Goal: Task Accomplishment & Management: Manage account settings

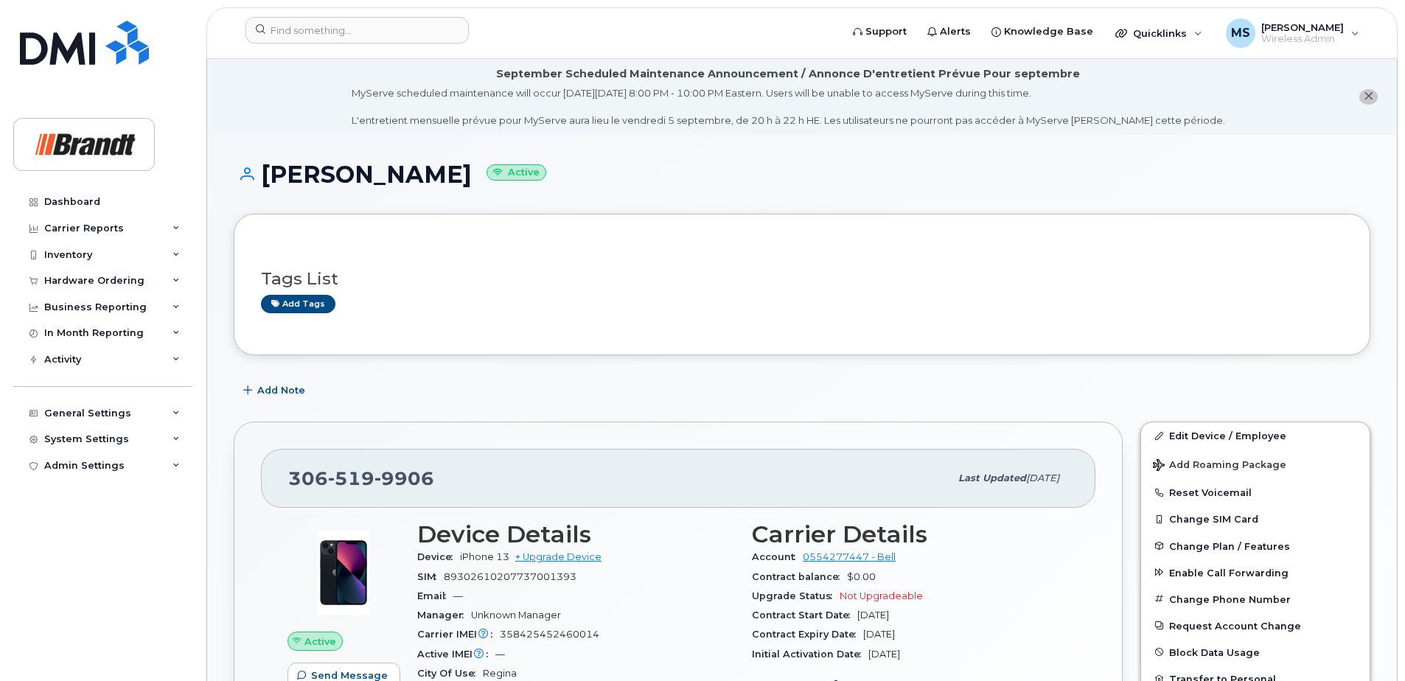
scroll to position [245, 0]
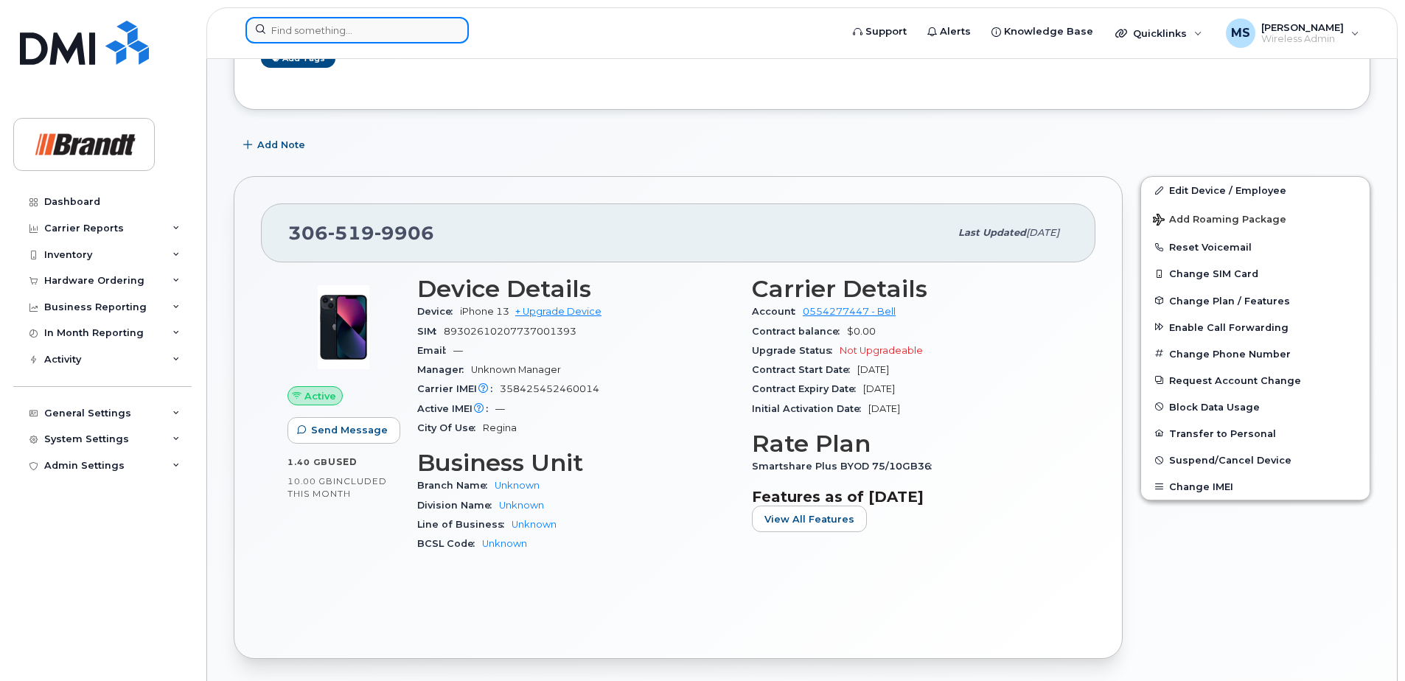
click at [373, 27] on input at bounding box center [356, 30] width 223 height 27
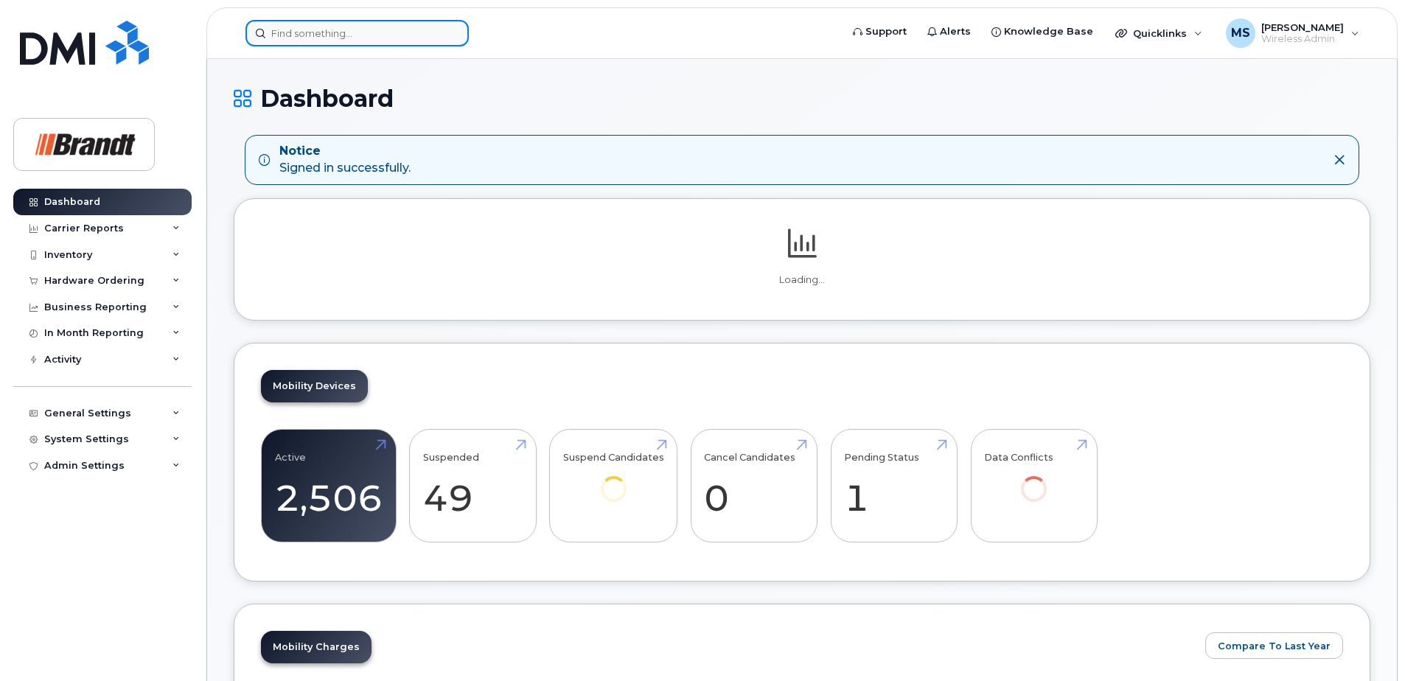
click at [315, 27] on input at bounding box center [356, 33] width 223 height 27
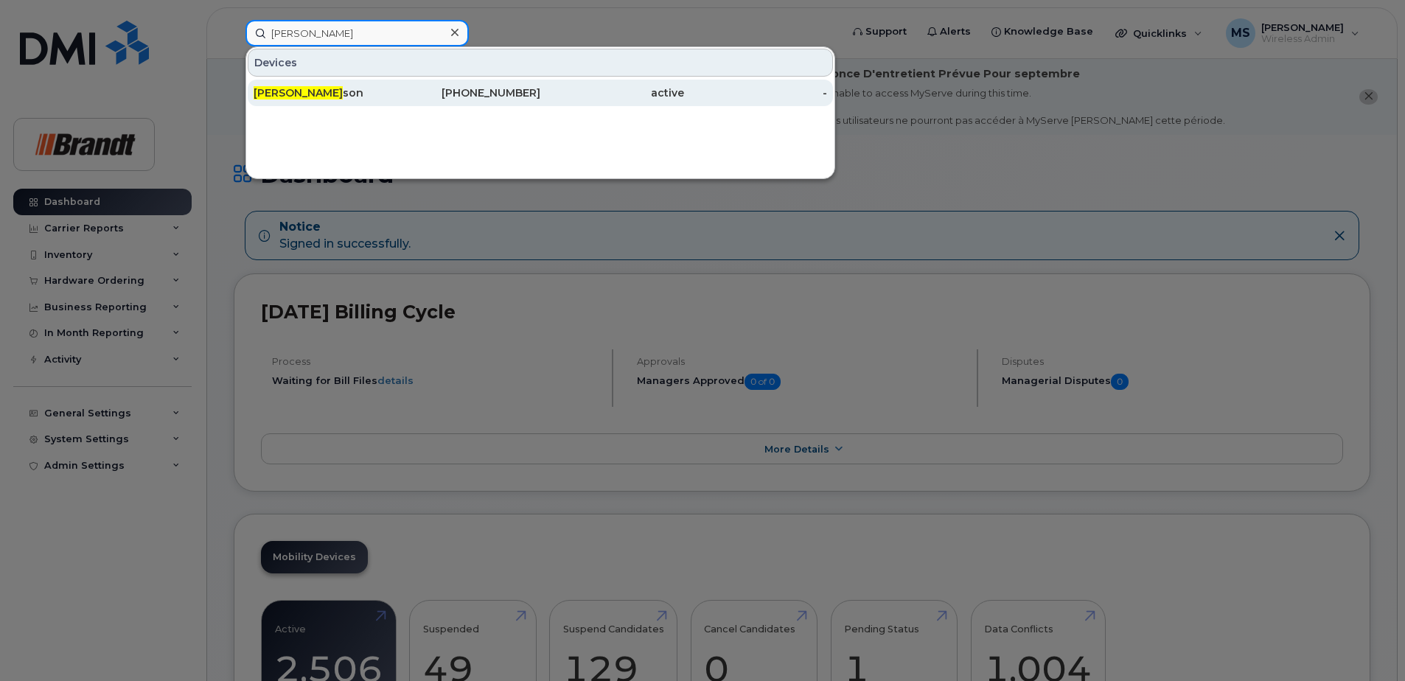
type input "[PERSON_NAME]"
click at [421, 91] on div "[PHONE_NUMBER]" at bounding box center [469, 93] width 144 height 15
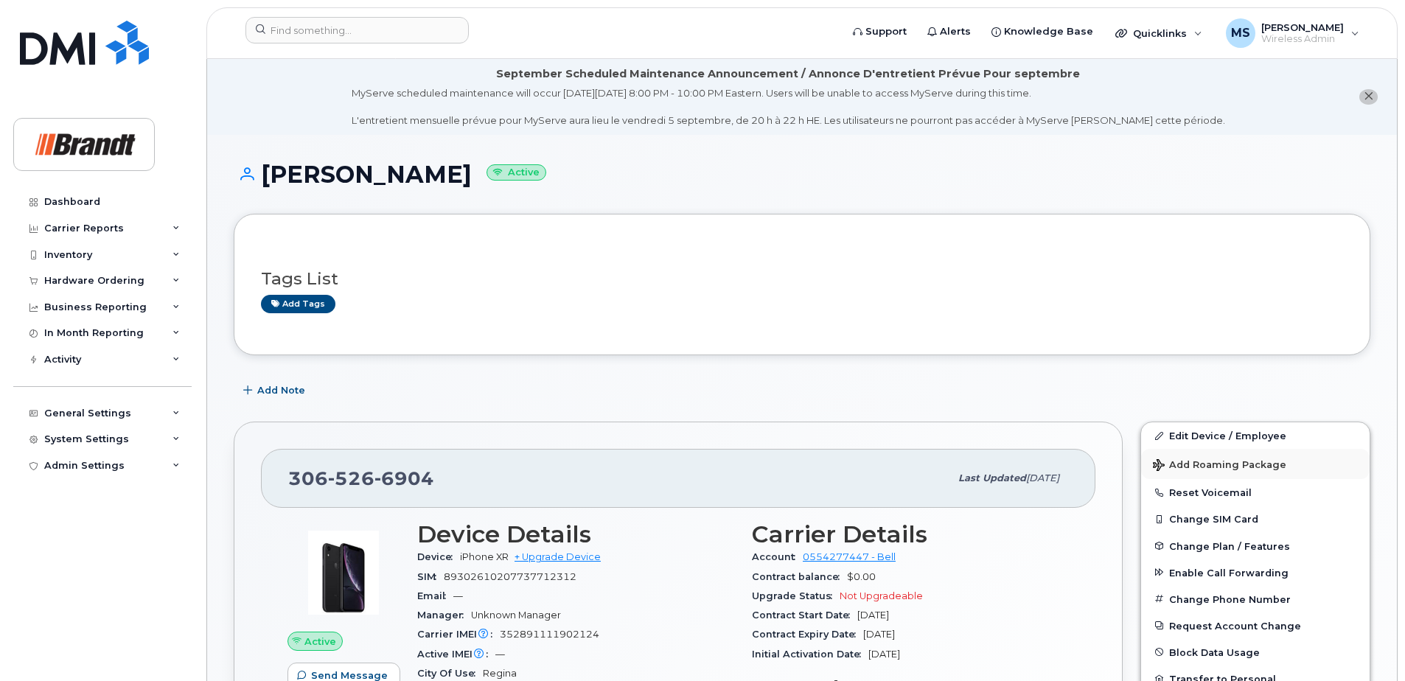
scroll to position [147, 0]
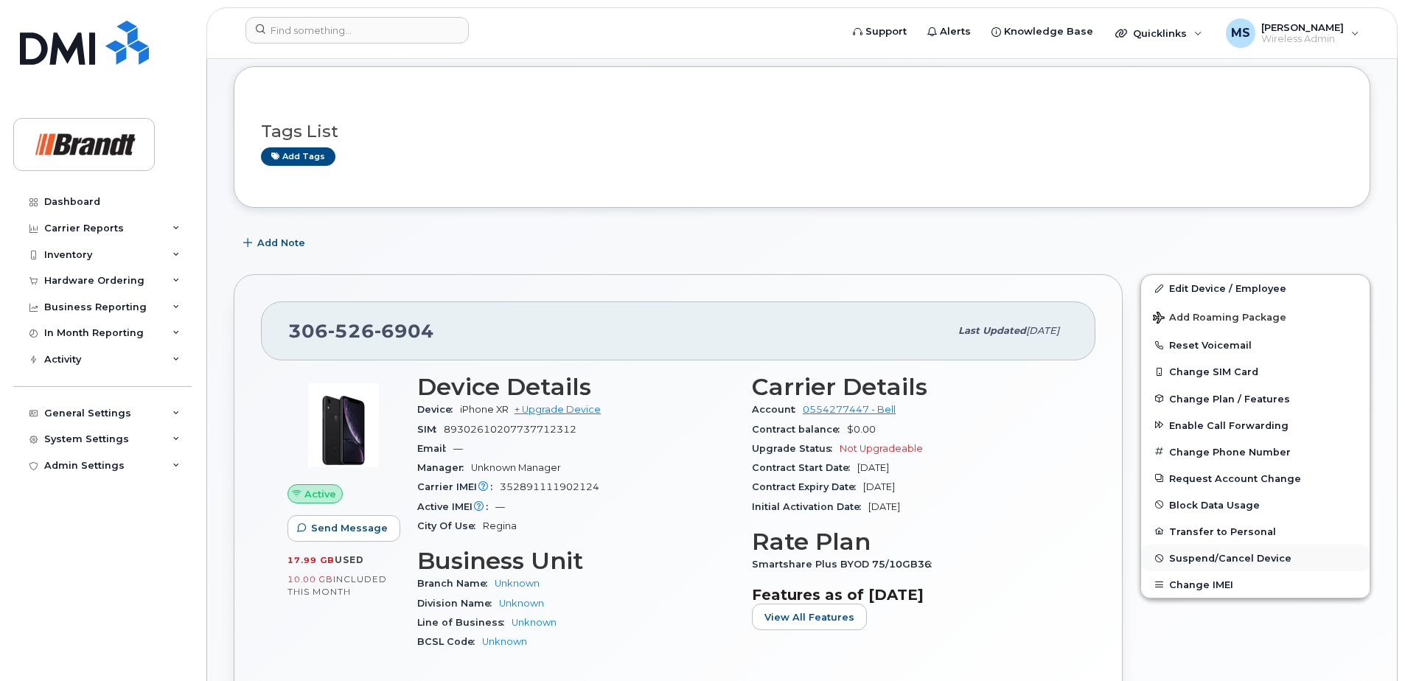
click at [1200, 557] on span "Suspend/Cancel Device" at bounding box center [1230, 558] width 122 height 11
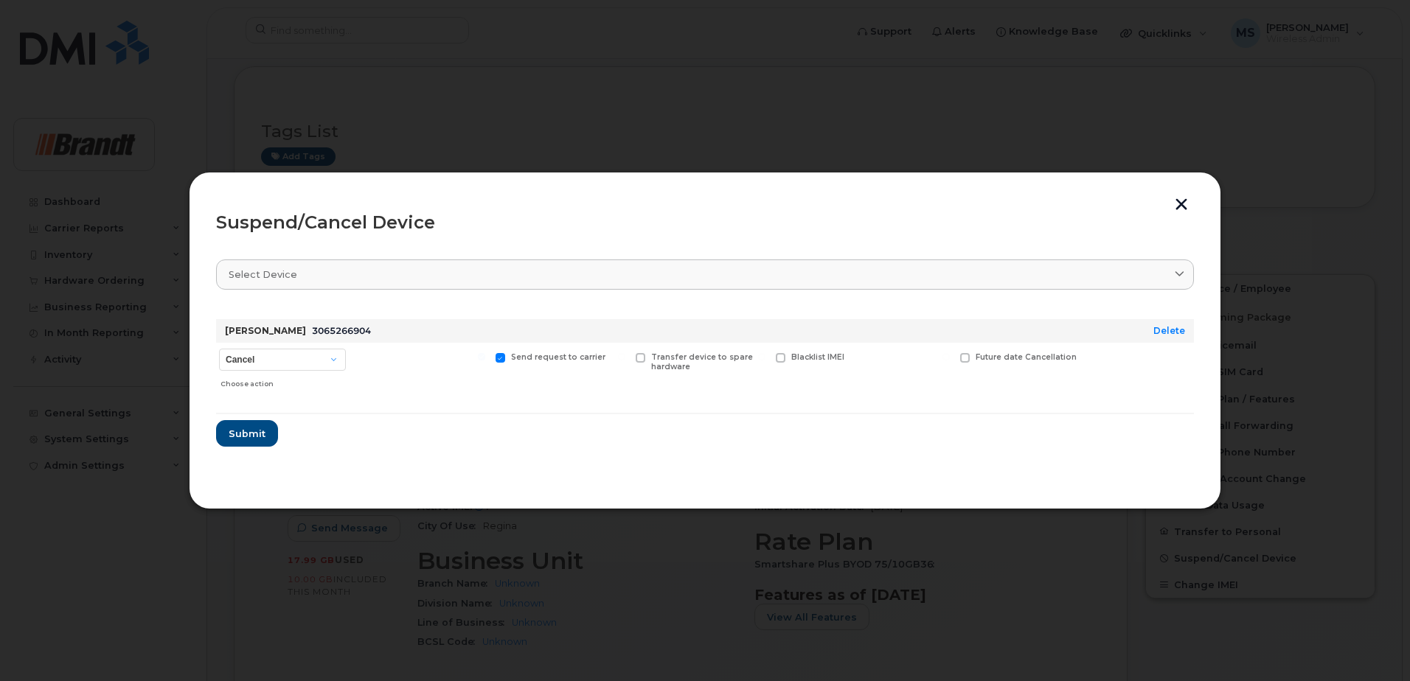
click at [299, 372] on div "Choose action" at bounding box center [282, 381] width 125 height 18
click at [302, 366] on select "Cancel Suspend - Extend Suspension Suspend - Reduced Rate Suspend - Full Rate S…" at bounding box center [282, 360] width 127 height 22
select select "[object Object]"
click at [219, 349] on select "Cancel Suspend - Extend Suspension Suspend - Reduced Rate Suspend - Full Rate S…" at bounding box center [282, 360] width 127 height 22
click at [384, 358] on span "Available for new activations/redeployments" at bounding box center [426, 361] width 111 height 19
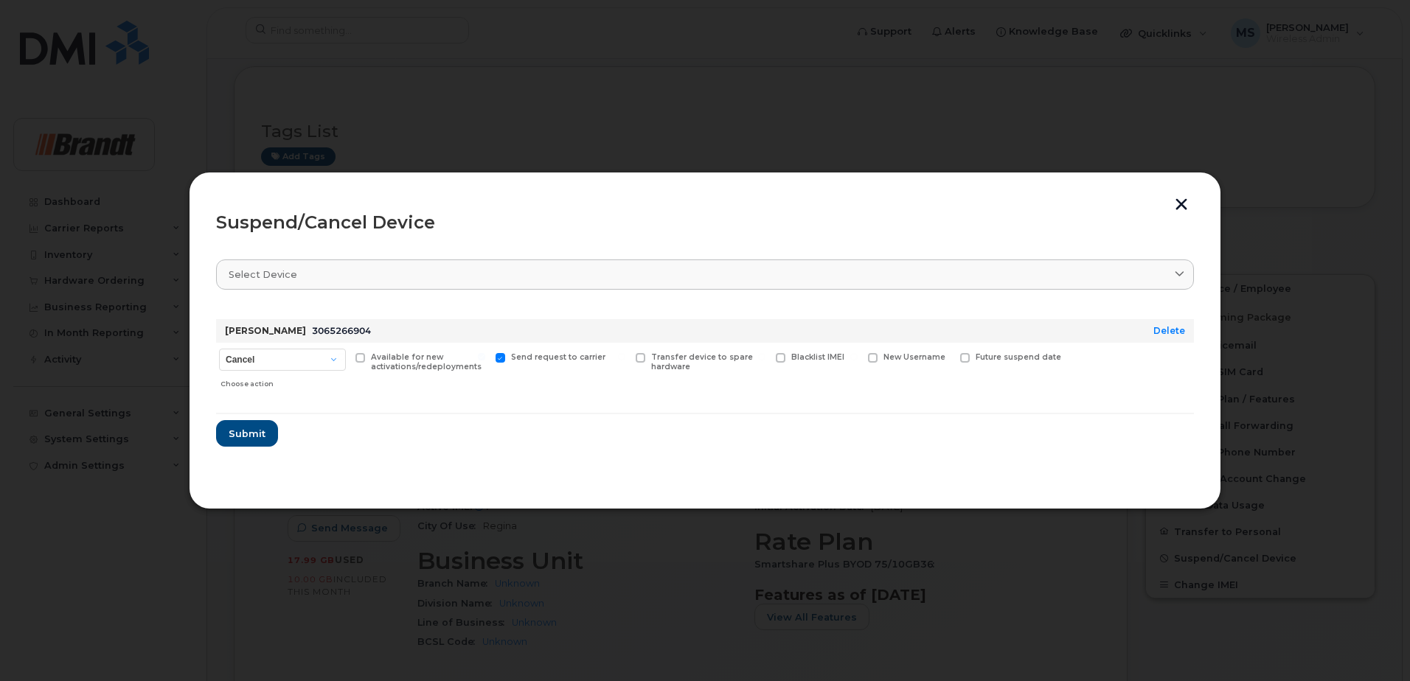
click at [345, 358] on input "Available for new activations/redeployments" at bounding box center [341, 356] width 7 height 7
checkbox input "true"
click at [229, 431] on span "Submit" at bounding box center [246, 434] width 37 height 14
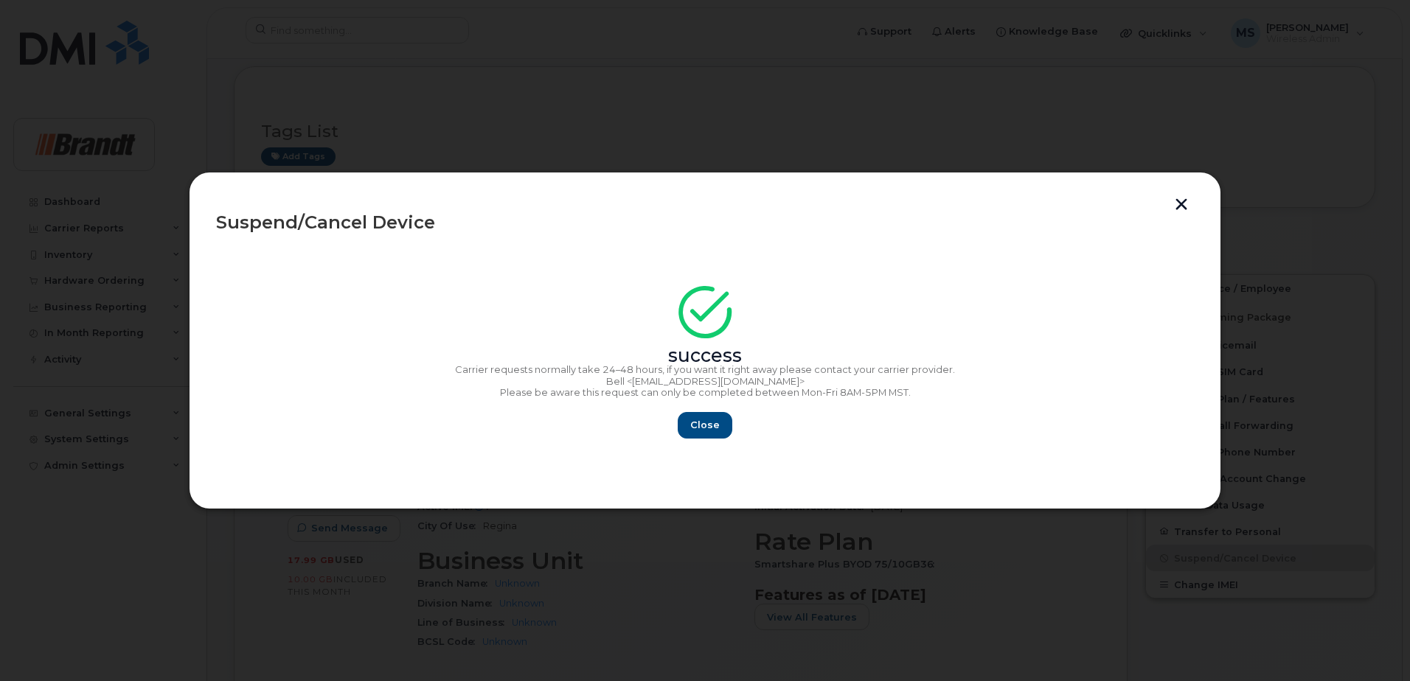
click at [698, 447] on section "success Carrier requests normally take 24–48 hours, if you want it right away p…" at bounding box center [705, 364] width 978 height 236
click at [708, 438] on button "Close" at bounding box center [704, 425] width 53 height 27
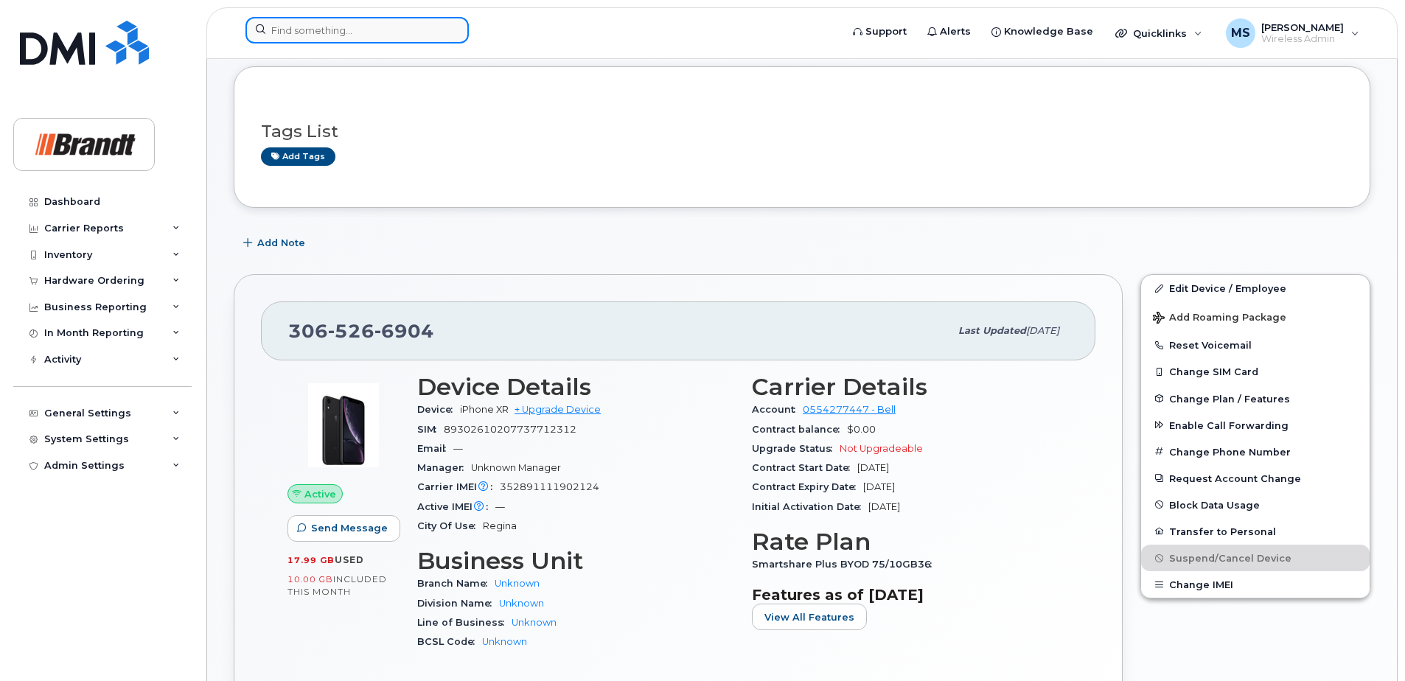
click at [414, 32] on input at bounding box center [356, 30] width 223 height 27
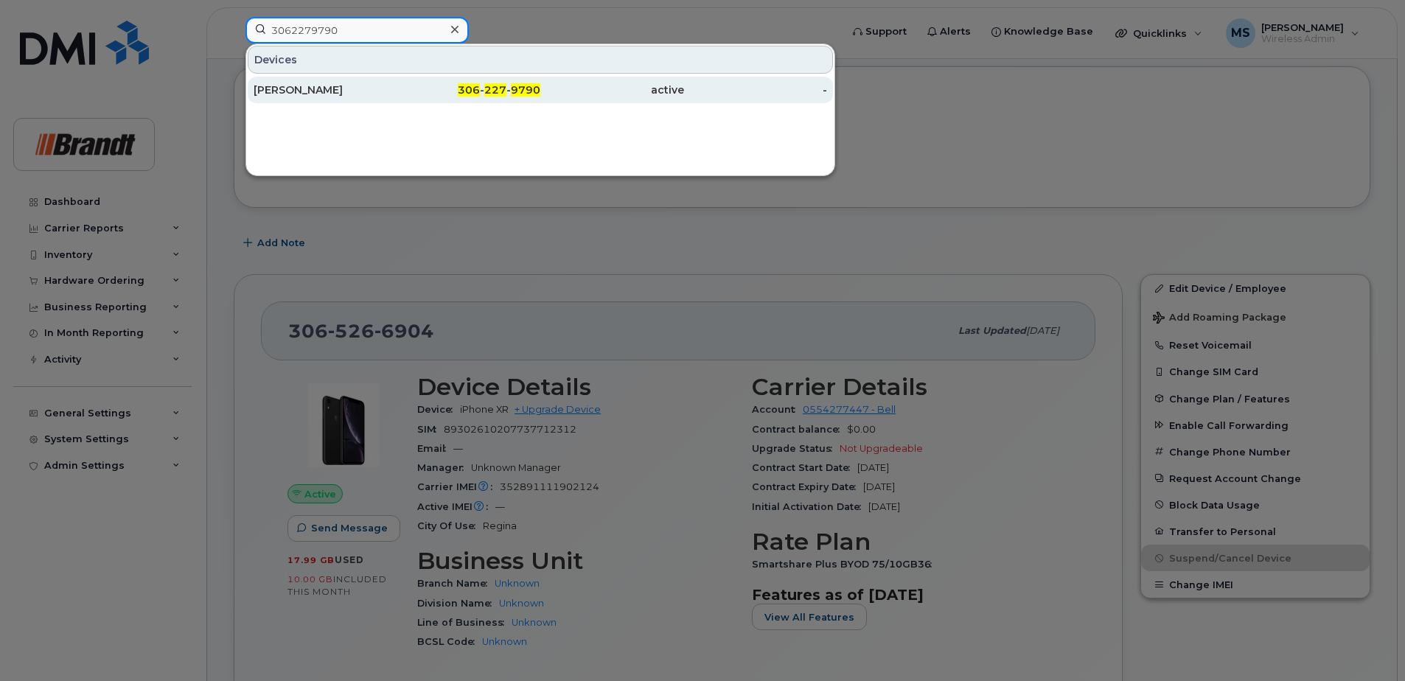
type input "3062279790"
click at [284, 91] on div "Terry Beck" at bounding box center [326, 90] width 144 height 15
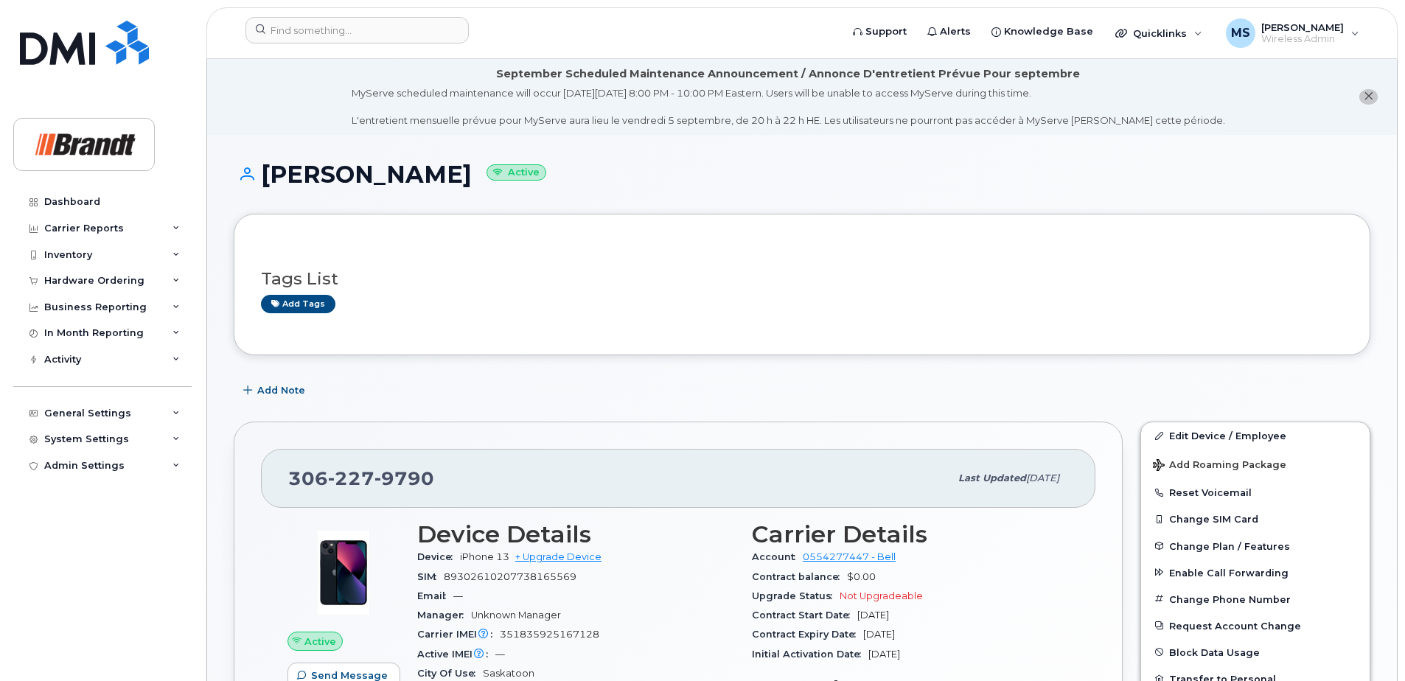
scroll to position [74, 0]
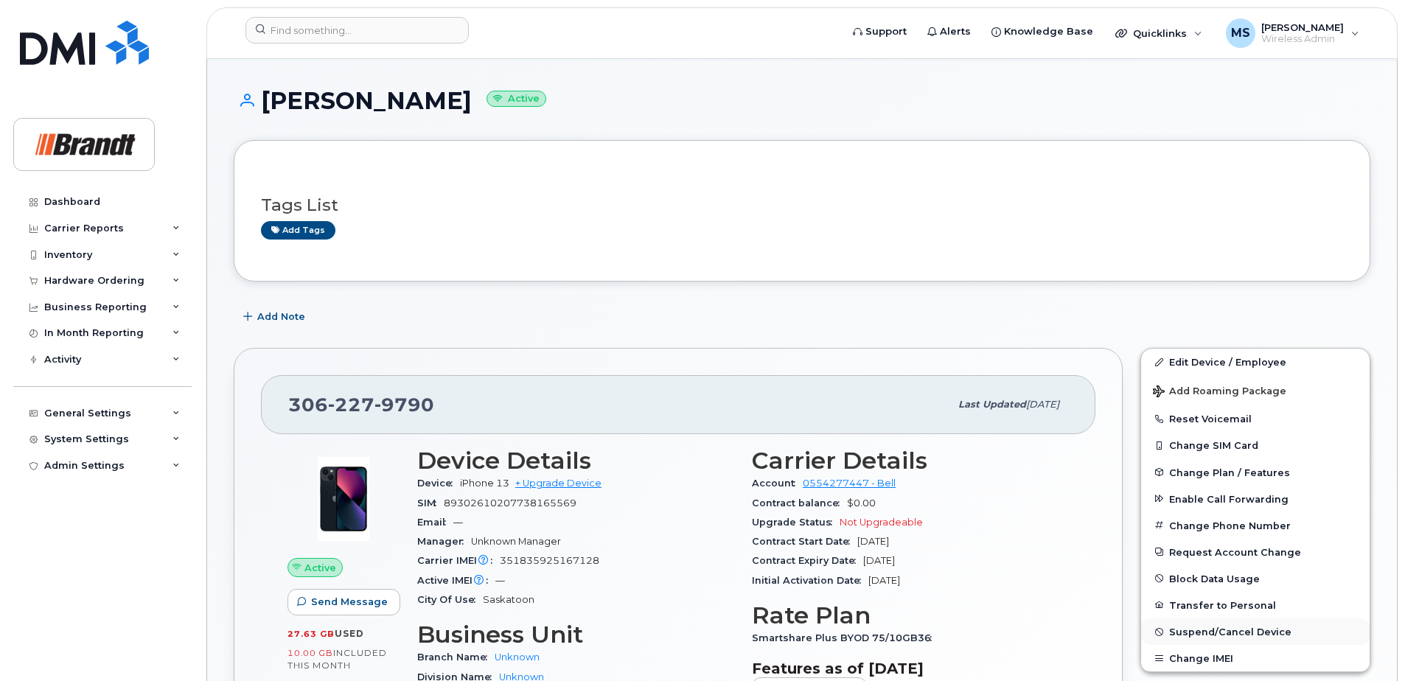
click at [1184, 625] on button "Suspend/Cancel Device" at bounding box center [1255, 632] width 229 height 27
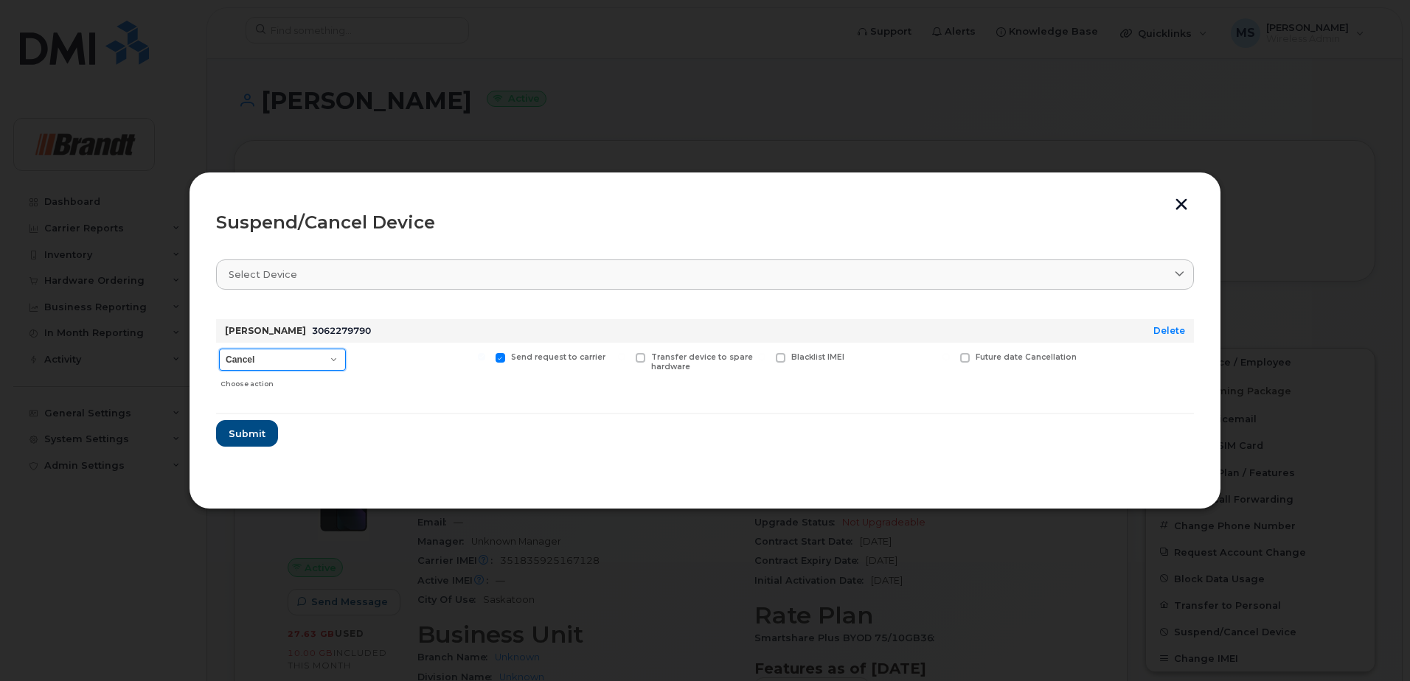
click at [328, 356] on select "Cancel Suspend - Extend Suspension Suspend - Reduced Rate Suspend - Full Rate S…" at bounding box center [282, 360] width 127 height 22
select select "[object Object]"
click at [219, 349] on select "Cancel Suspend - Extend Suspension Suspend - Reduced Rate Suspend - Full Rate S…" at bounding box center [282, 360] width 127 height 22
click at [400, 363] on span "Available for new activations/redeployments" at bounding box center [426, 361] width 111 height 19
click at [345, 361] on input "Available for new activations/redeployments" at bounding box center [341, 356] width 7 height 7
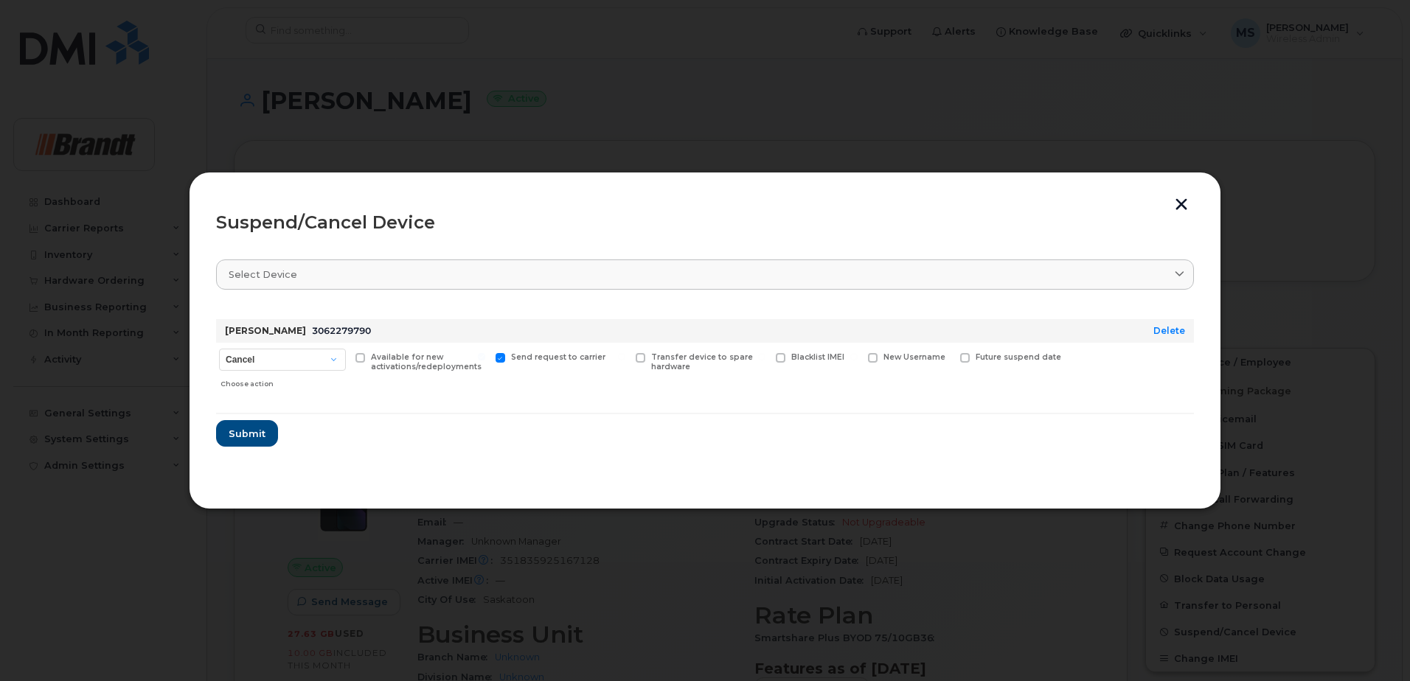
checkbox input "true"
click at [1002, 355] on span "Future suspend date" at bounding box center [1018, 357] width 86 height 10
click at [950, 355] on input "Future suspend date" at bounding box center [945, 356] width 7 height 7
checkbox input "true"
click at [1055, 380] on input "date" at bounding box center [1019, 380] width 119 height 27
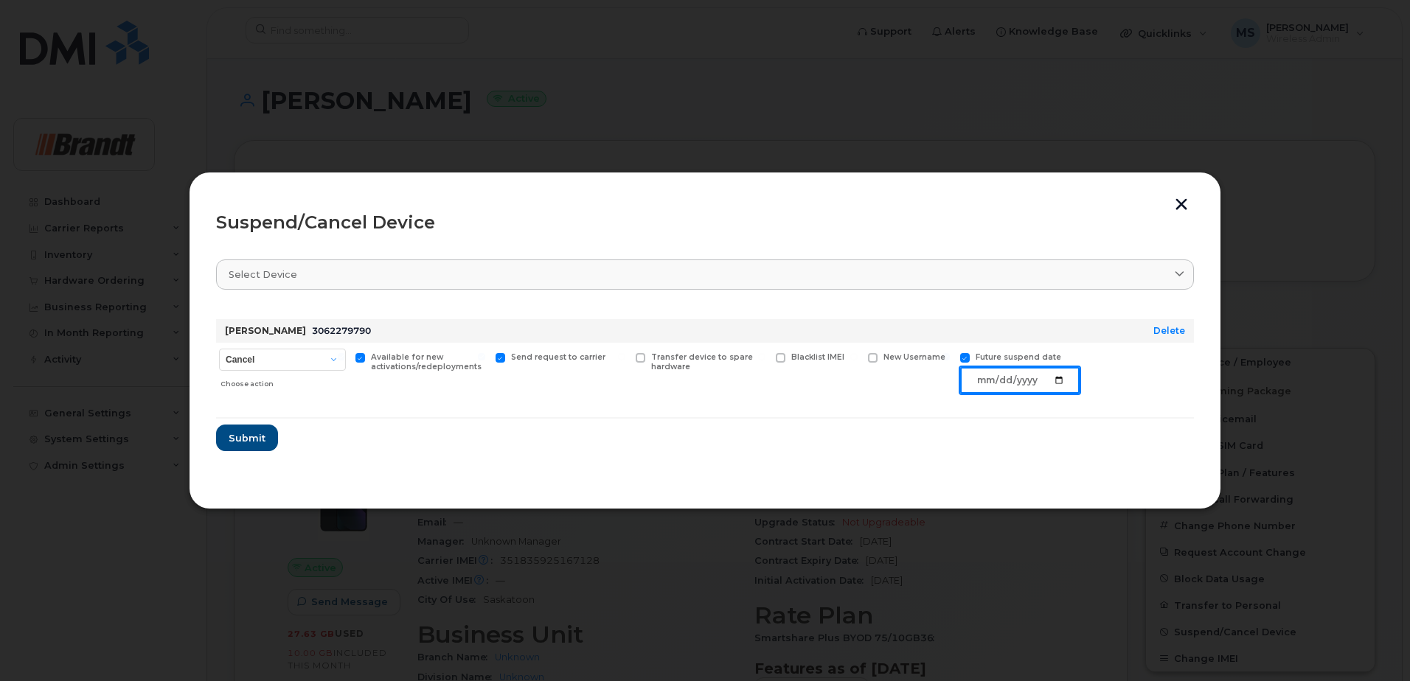
click at [1054, 373] on input "date" at bounding box center [1019, 380] width 119 height 27
click at [1045, 385] on input "date" at bounding box center [1019, 380] width 119 height 27
click at [1013, 380] on input "date" at bounding box center [1019, 380] width 119 height 27
click at [1053, 377] on input "date" at bounding box center [1019, 380] width 119 height 27
click at [1056, 377] on input "date" at bounding box center [1019, 380] width 119 height 27
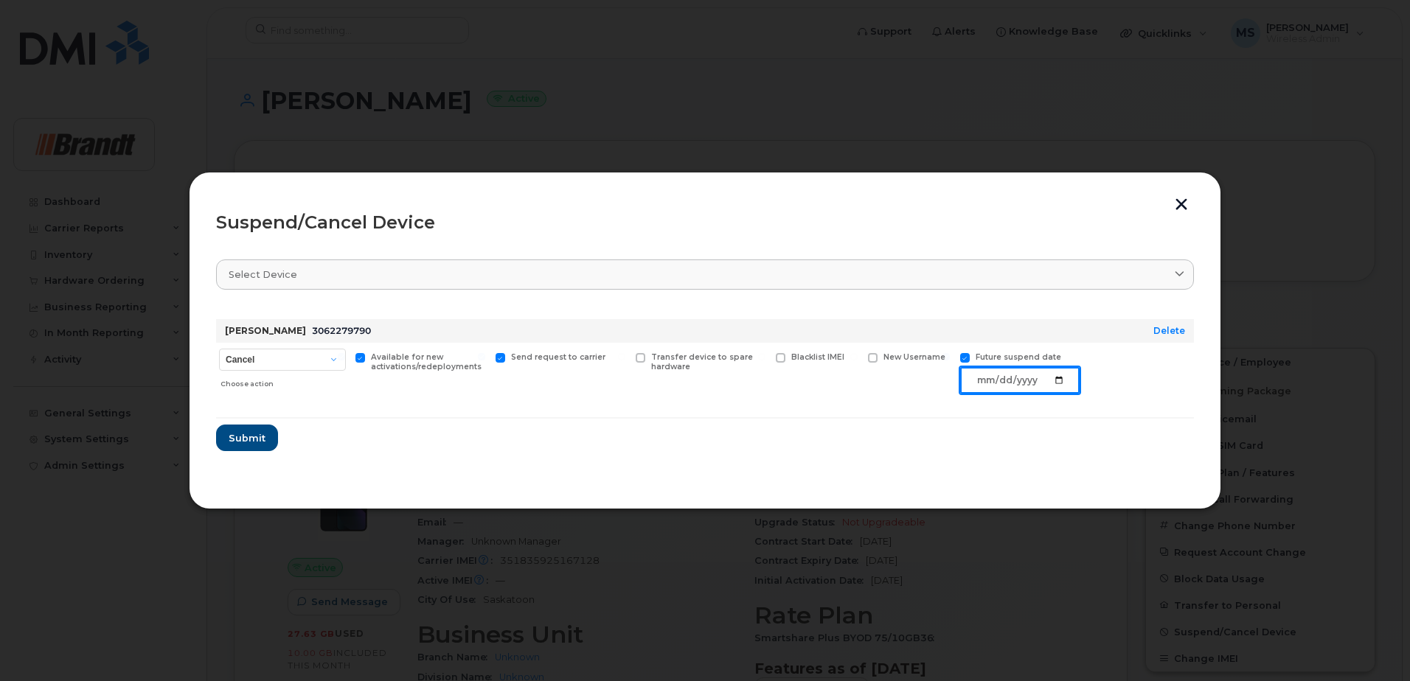
click at [1063, 377] on input "date" at bounding box center [1019, 380] width 119 height 27
click at [1065, 377] on input "date" at bounding box center [1019, 380] width 119 height 27
type input "2025-09-06"
click at [244, 442] on span "Submit" at bounding box center [246, 438] width 37 height 14
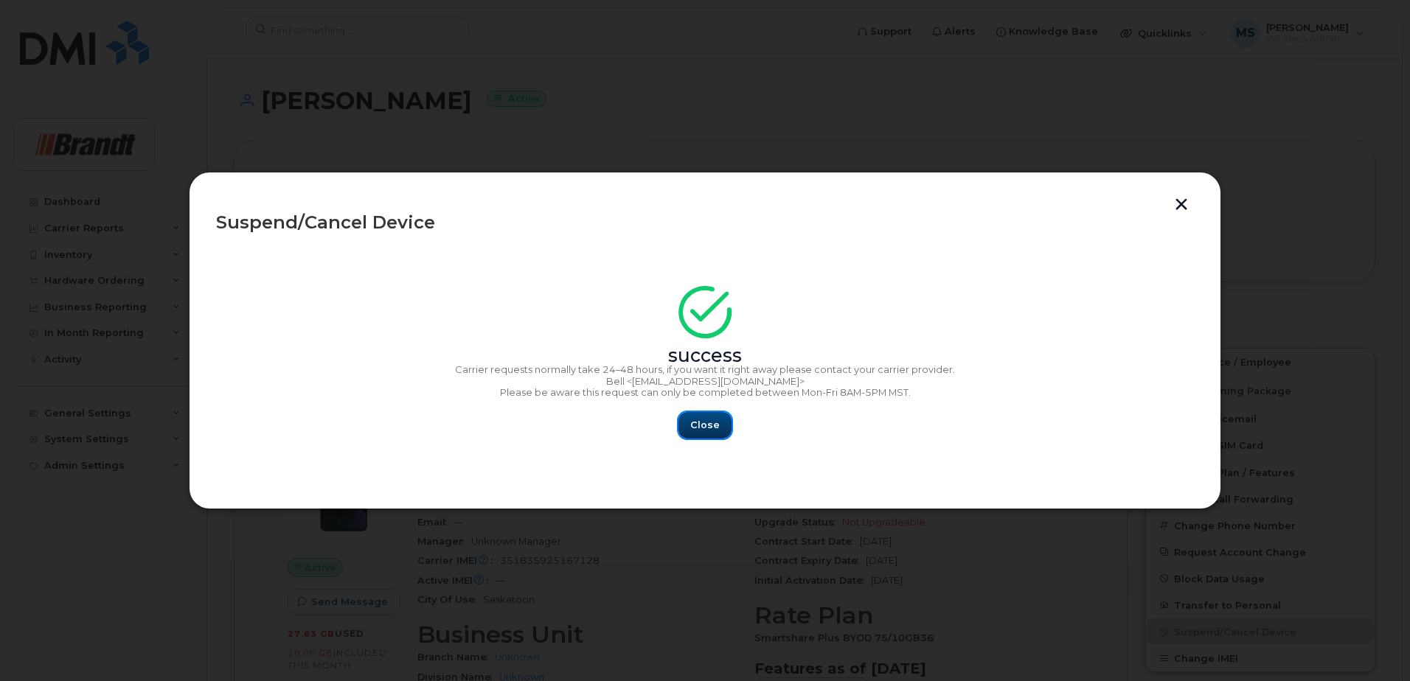
drag, startPoint x: 703, startPoint y: 423, endPoint x: 481, endPoint y: 601, distance: 284.3
click at [703, 423] on span "Close" at bounding box center [704, 425] width 29 height 14
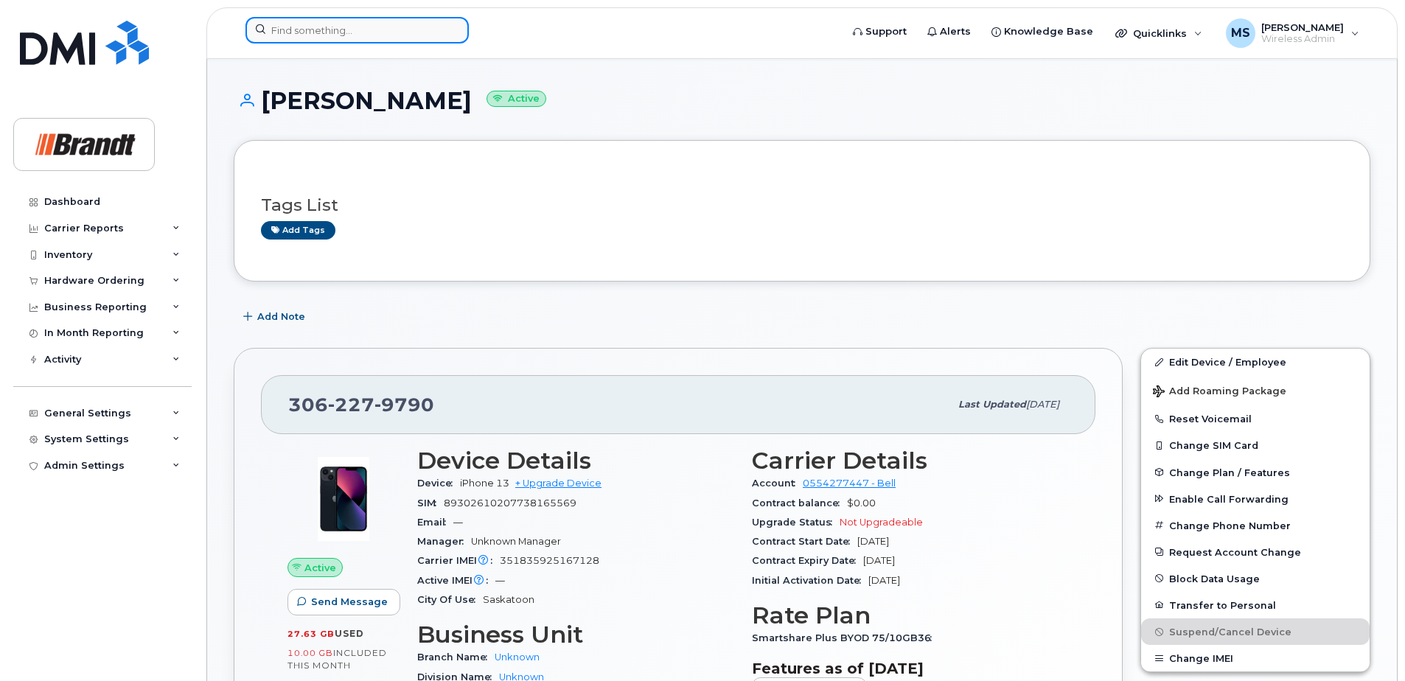
click at [316, 27] on input at bounding box center [356, 30] width 223 height 27
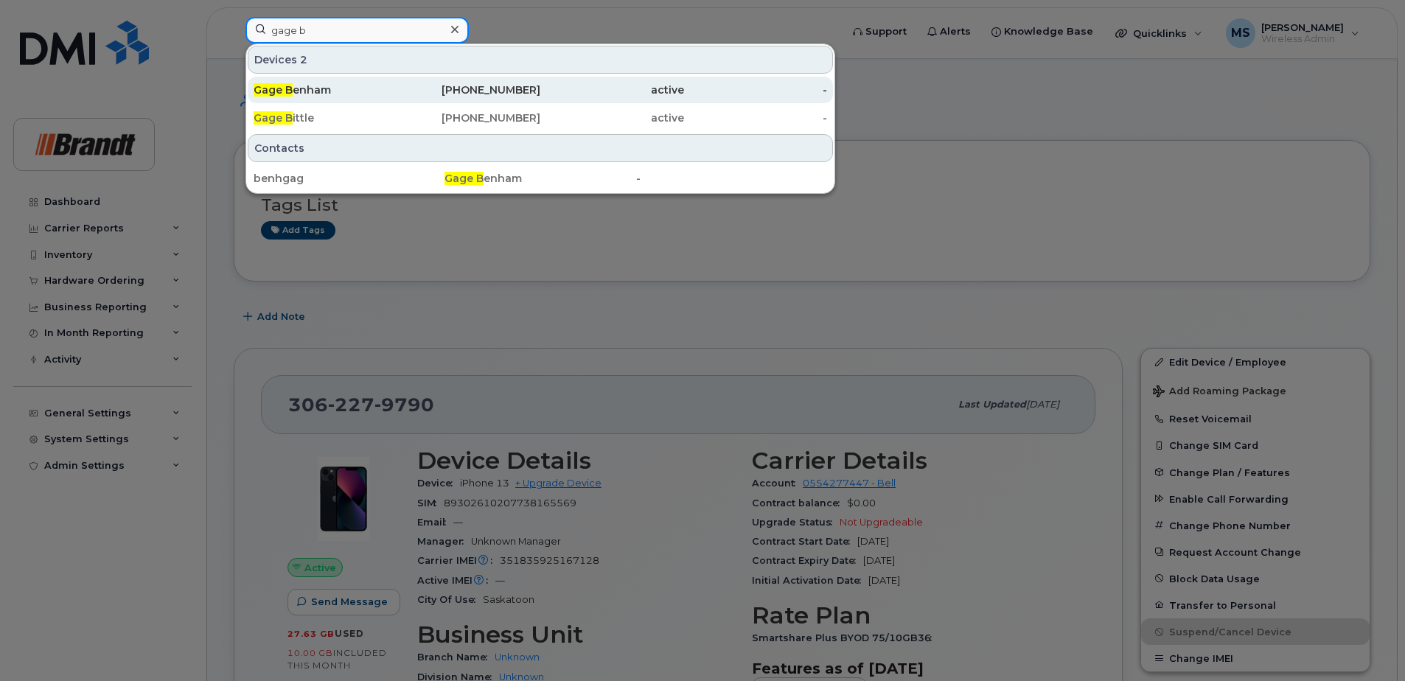
type input "gage b"
click at [357, 88] on div "Gage B enham" at bounding box center [326, 90] width 144 height 15
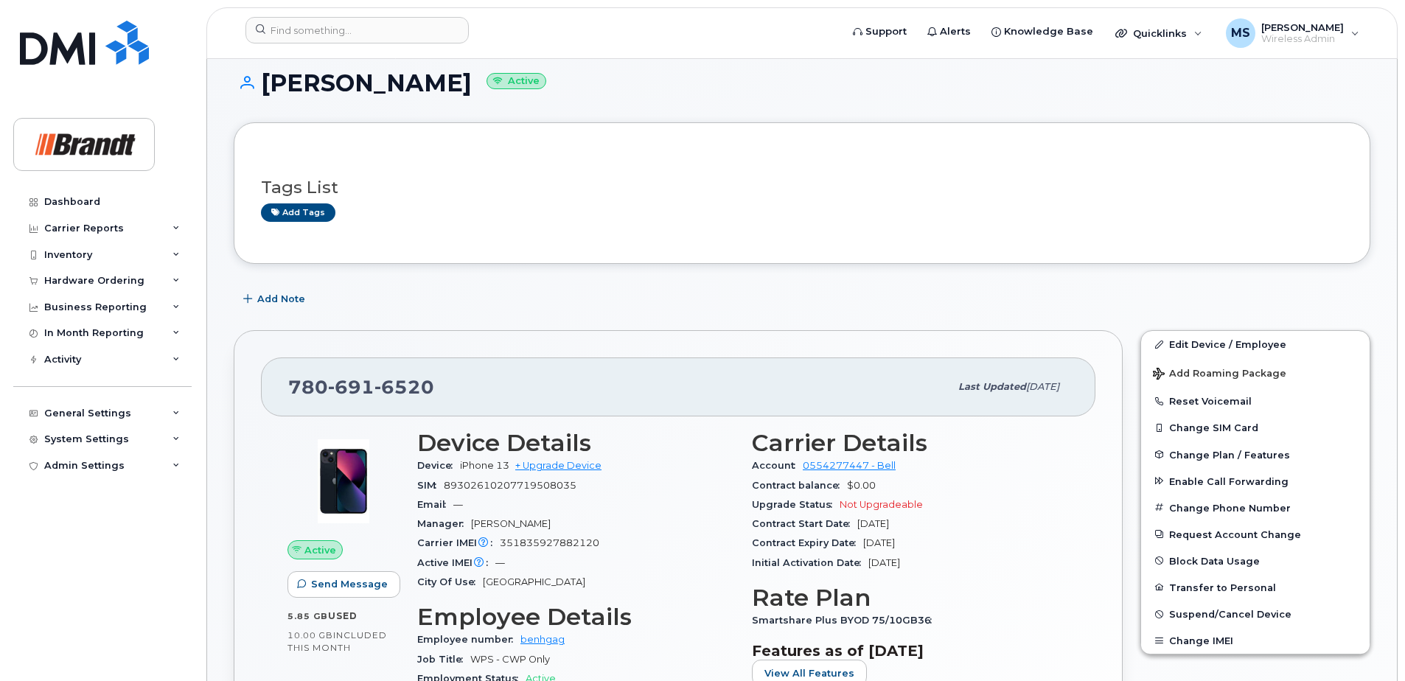
scroll to position [295, 0]
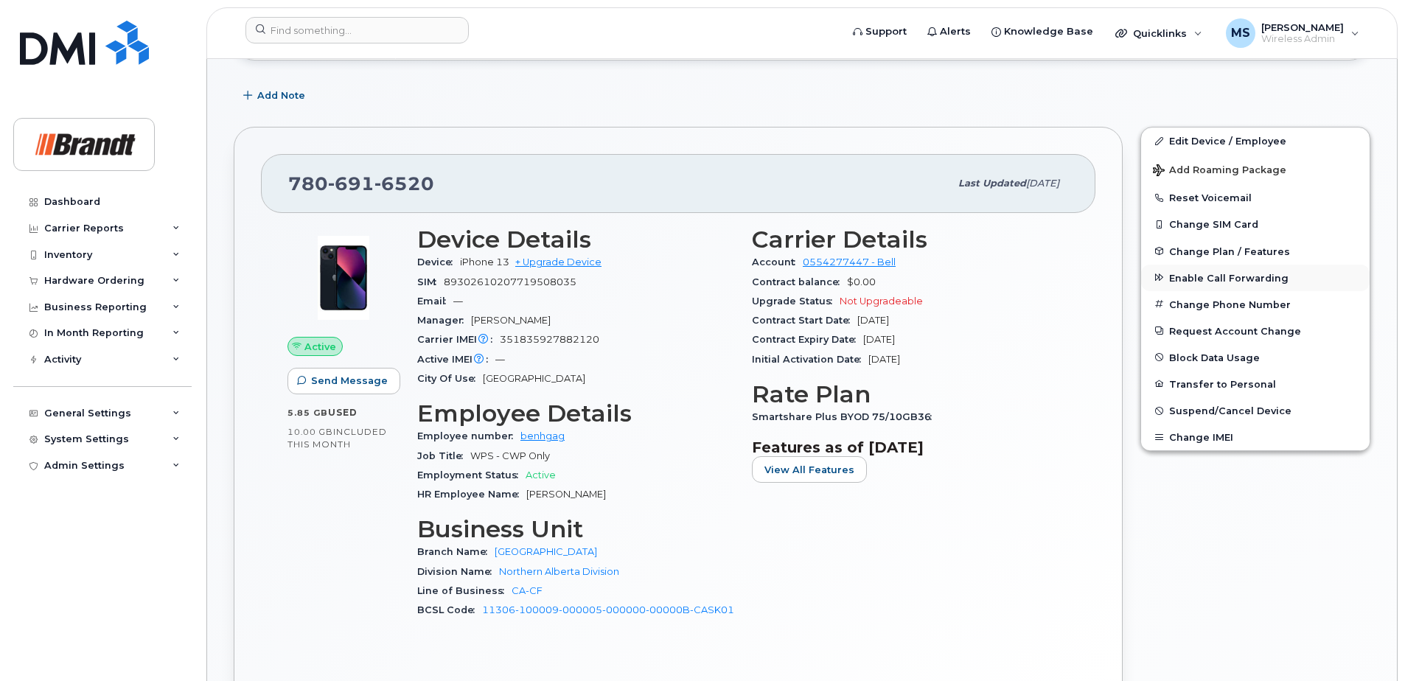
click at [1189, 281] on span "Enable Call Forwarding" at bounding box center [1228, 277] width 119 height 11
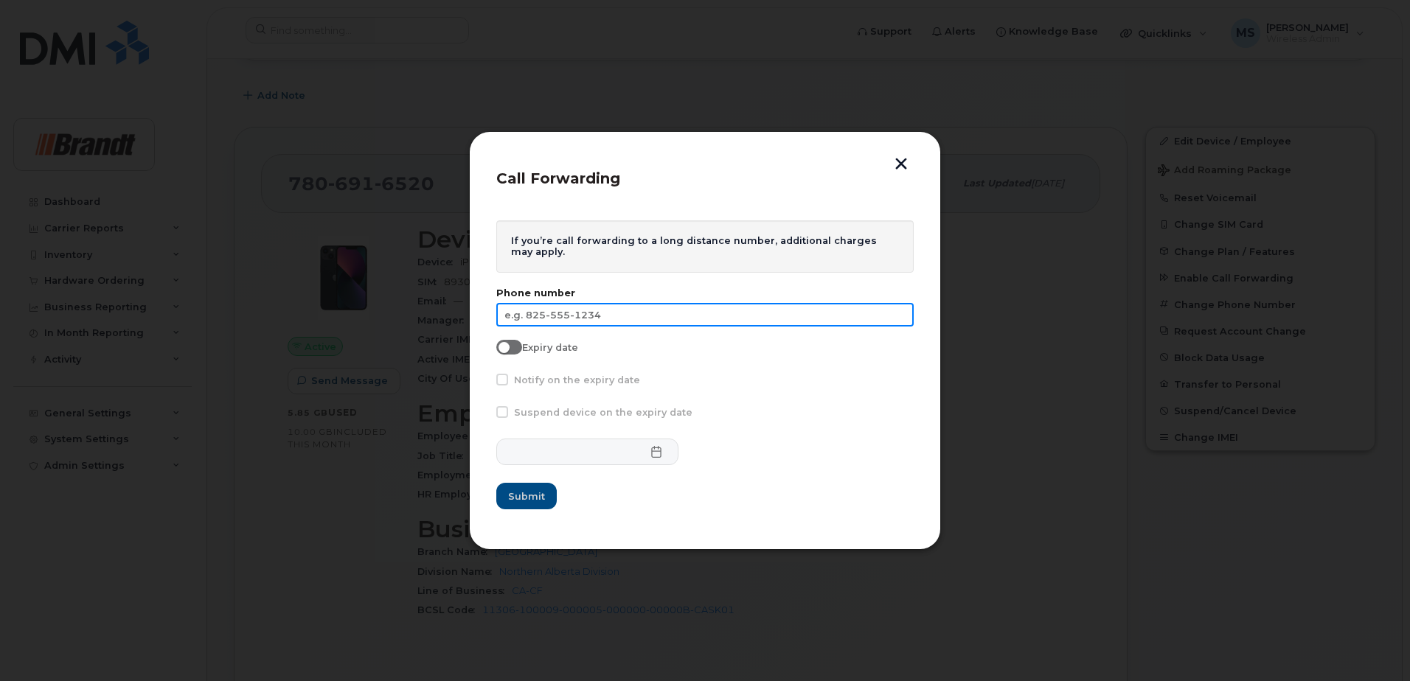
click at [764, 319] on input "text" at bounding box center [704, 315] width 417 height 24
type input "780-217-4114"
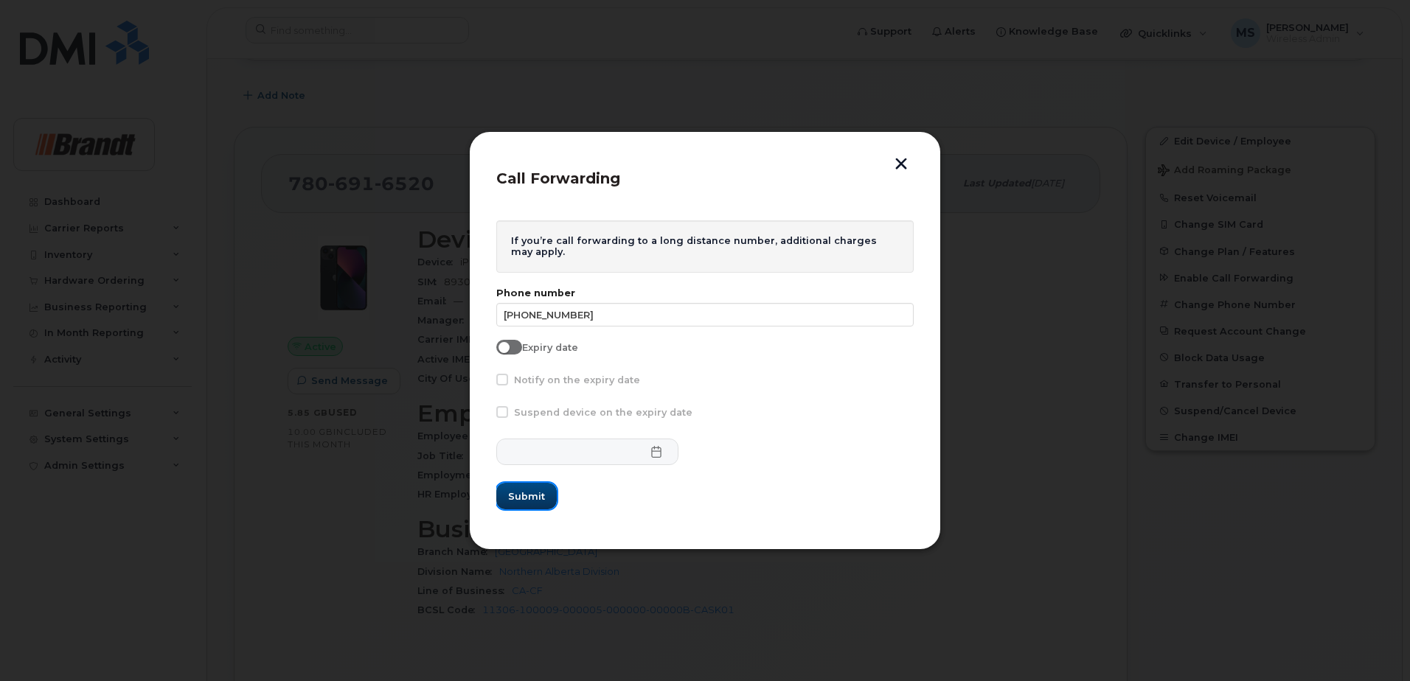
click at [523, 492] on span "Submit" at bounding box center [526, 497] width 37 height 14
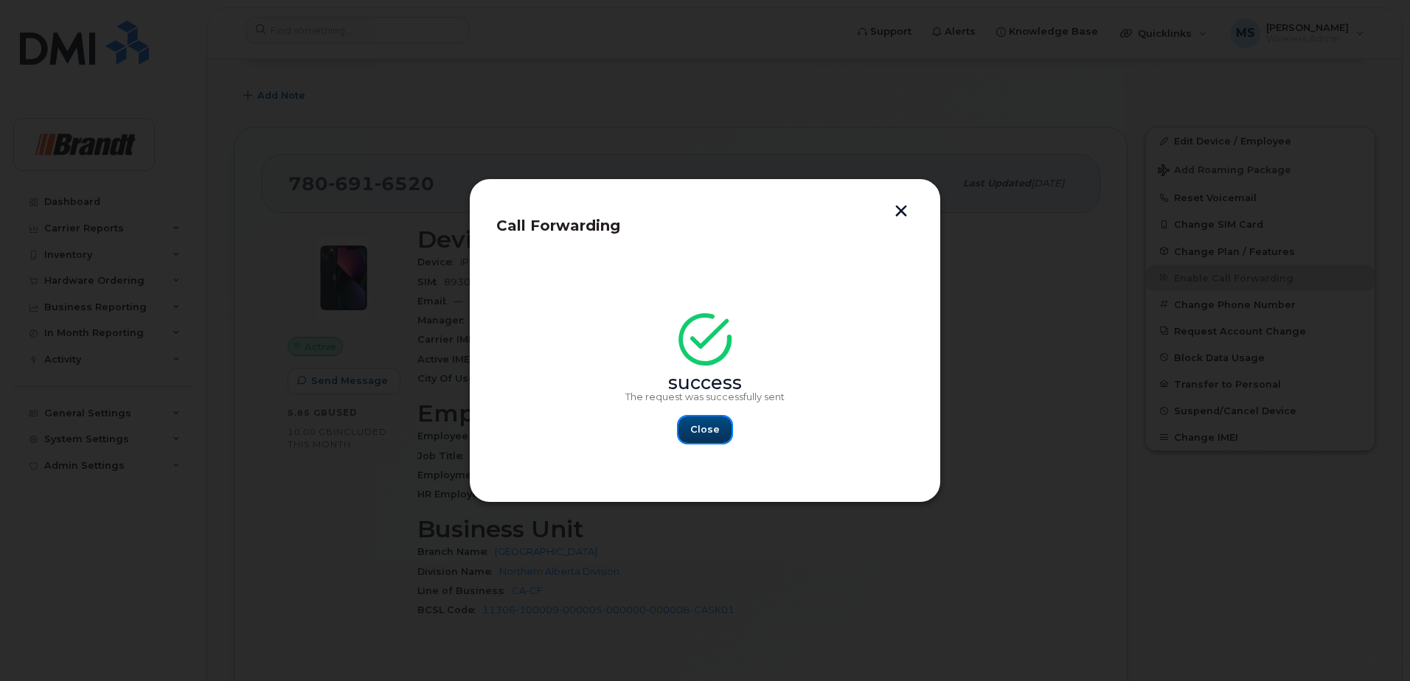
drag, startPoint x: 699, startPoint y: 431, endPoint x: 662, endPoint y: 447, distance: 40.0
click at [699, 431] on span "Close" at bounding box center [704, 429] width 29 height 14
